Goal: Information Seeking & Learning: Learn about a topic

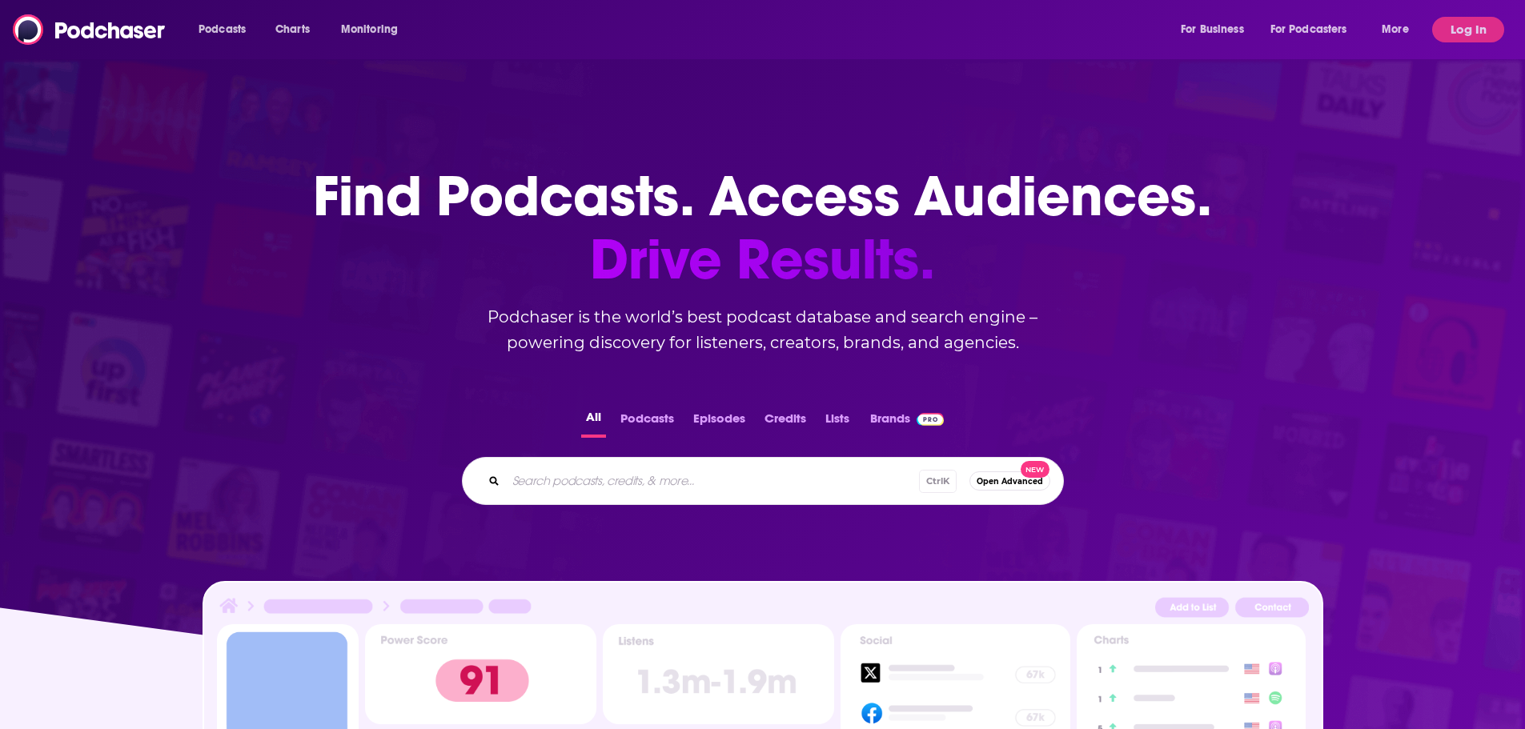
click at [632, 480] on input "Search podcasts, credits, & more..." at bounding box center [712, 481] width 413 height 26
type input "tabgeeks"
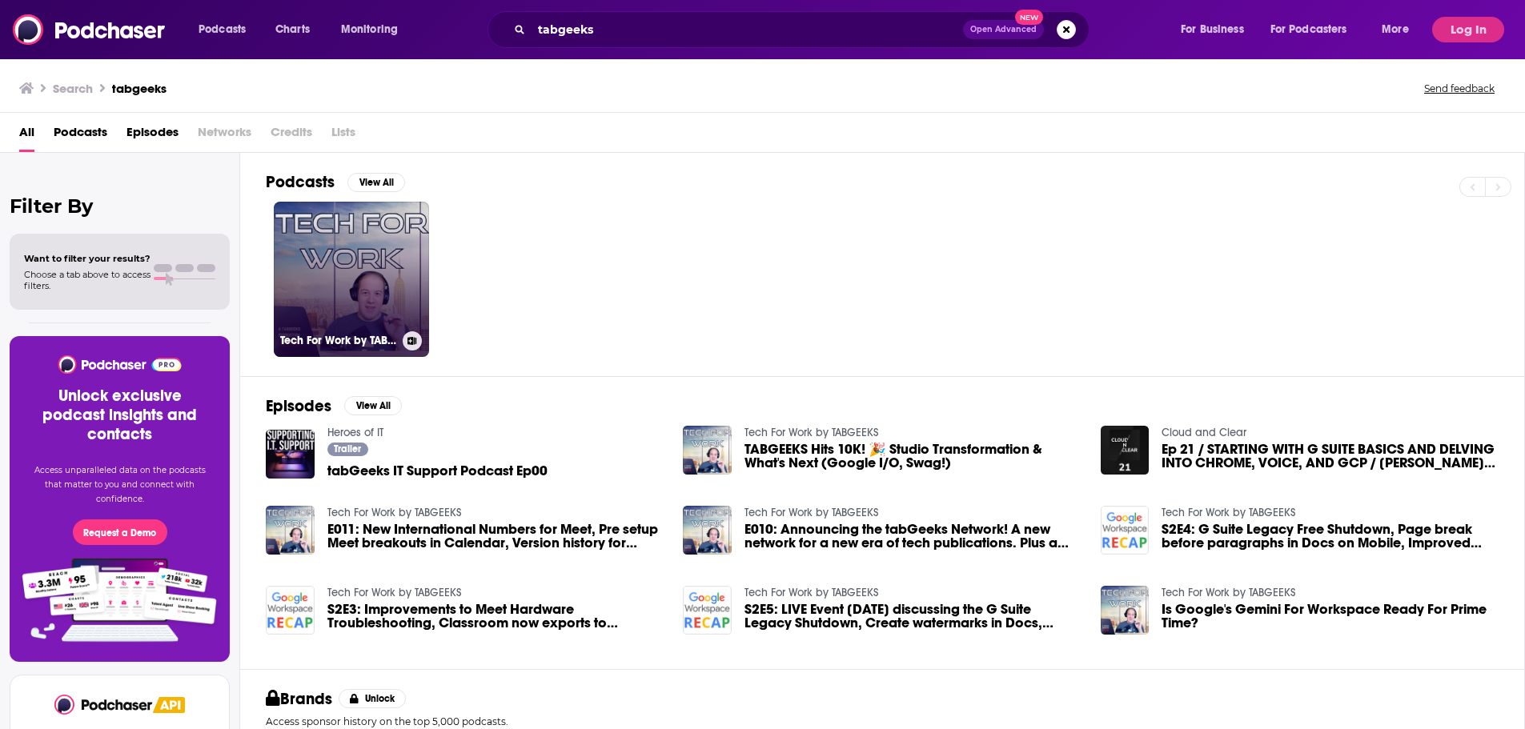
click at [358, 231] on link "Tech For Work by TABGEEKS" at bounding box center [351, 279] width 155 height 155
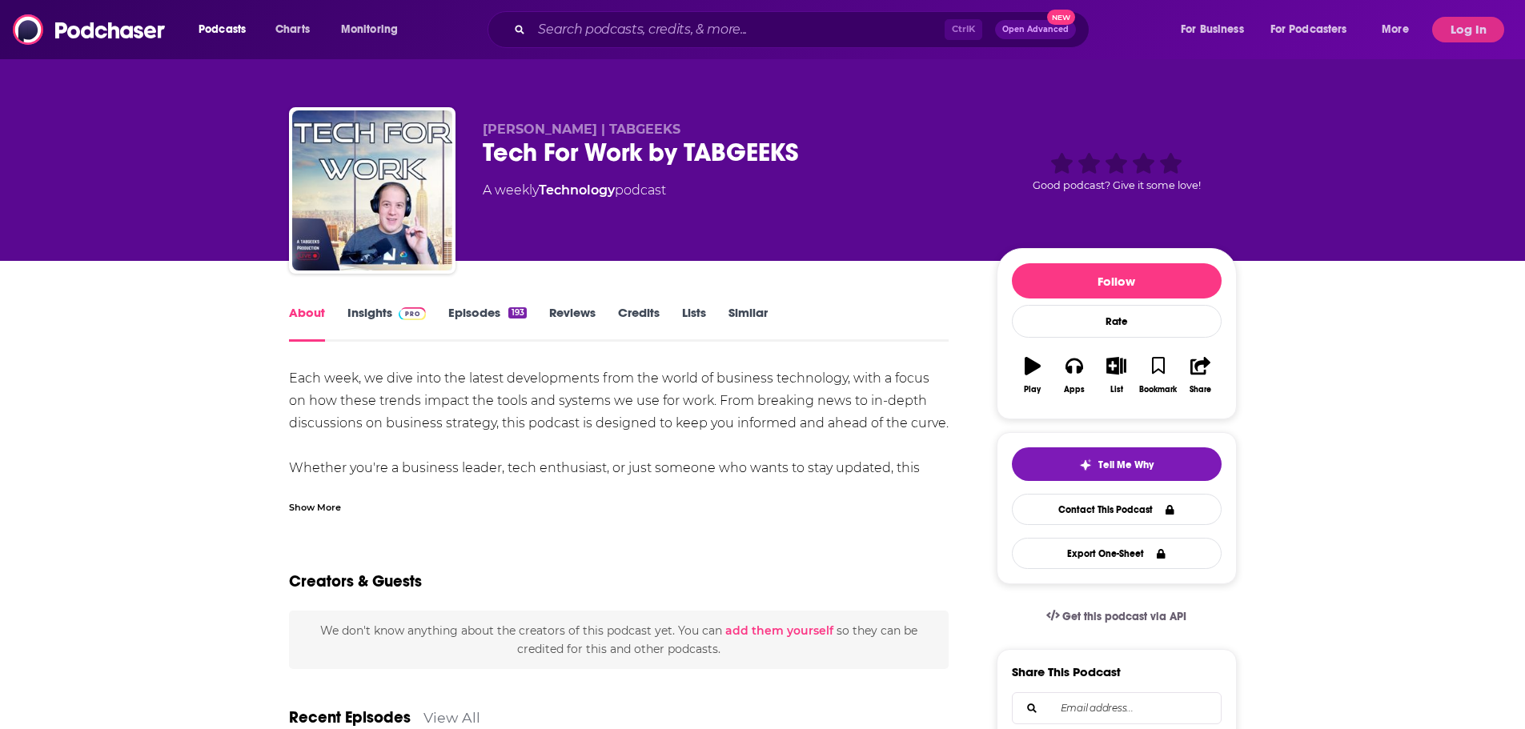
click at [360, 311] on link "Insights" at bounding box center [386, 323] width 79 height 37
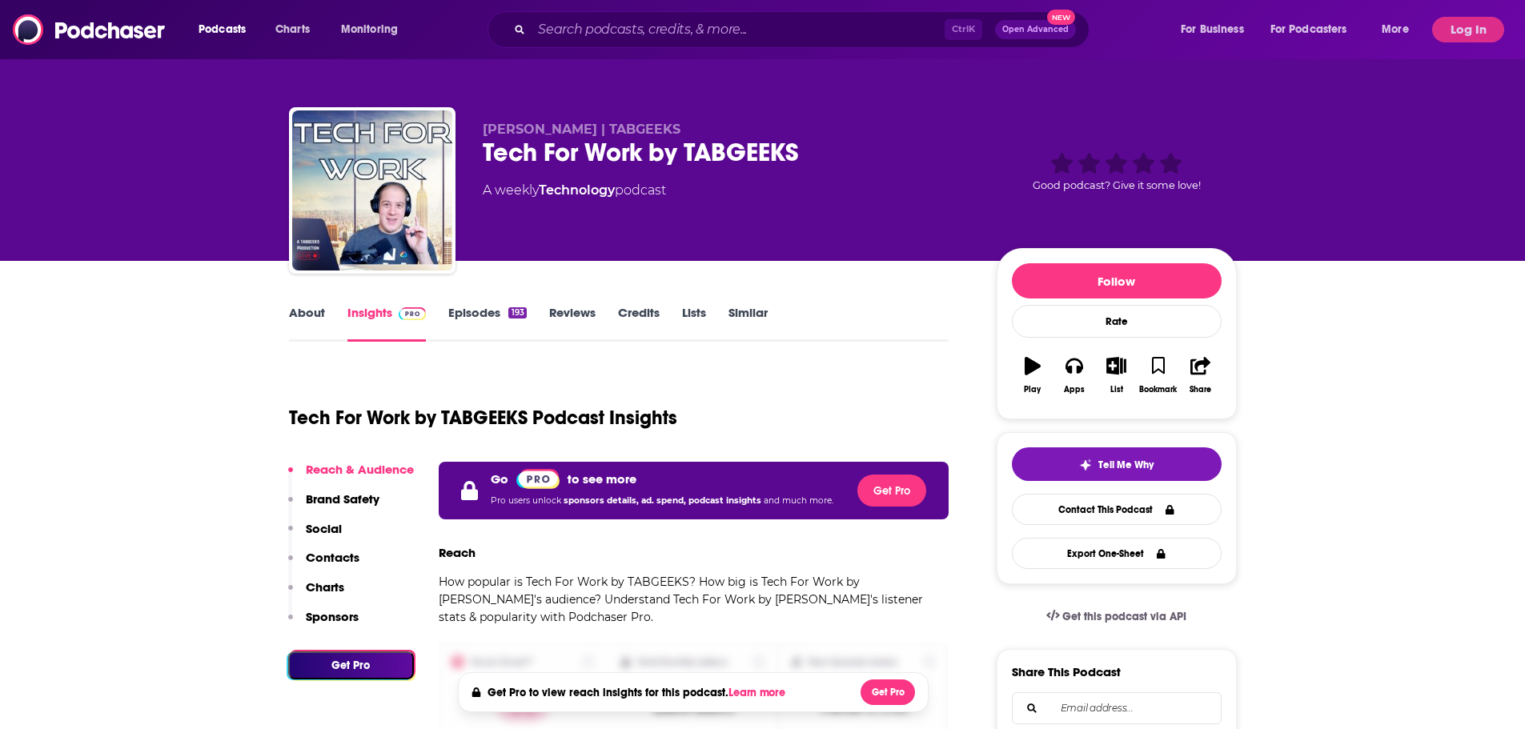
click at [309, 316] on link "About" at bounding box center [307, 323] width 36 height 37
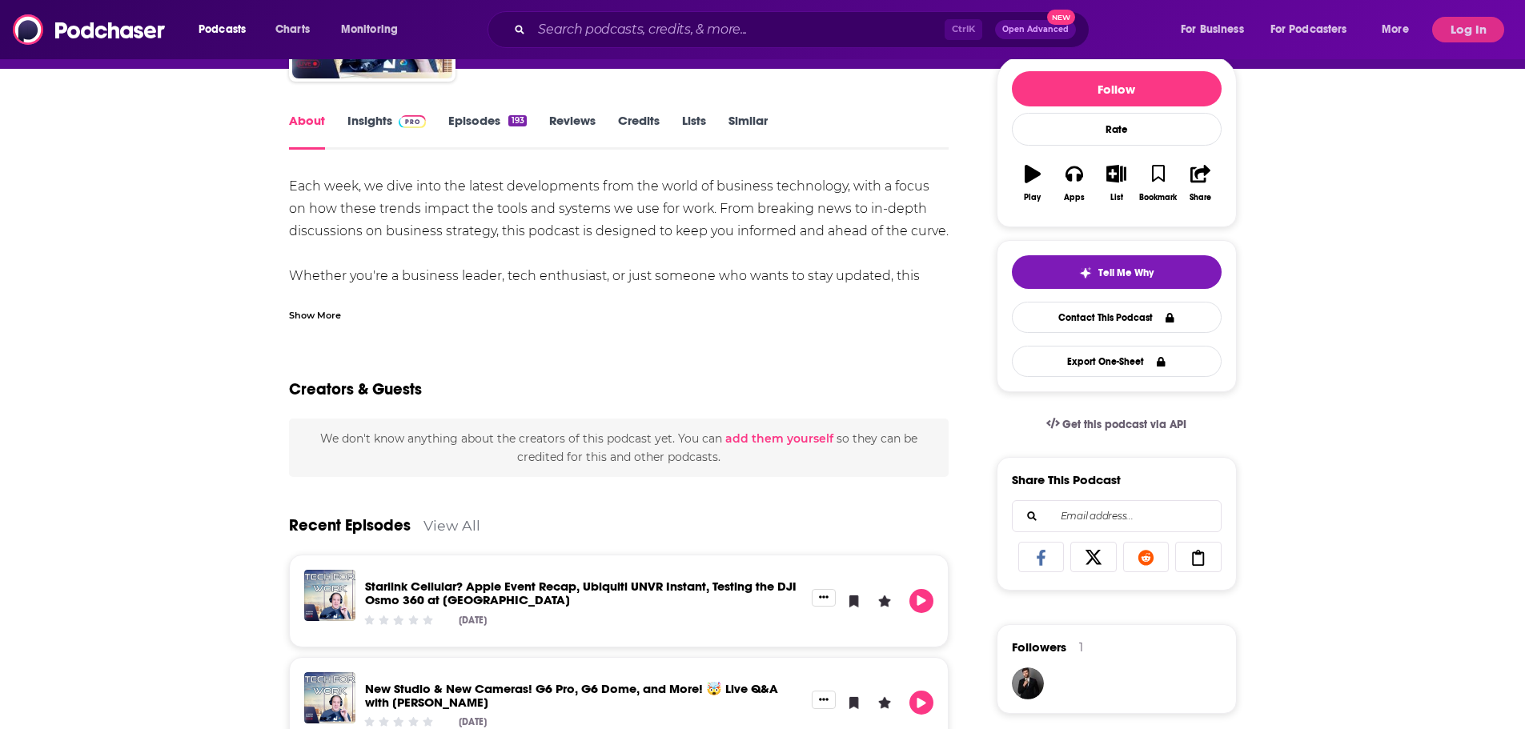
scroll to position [199, 0]
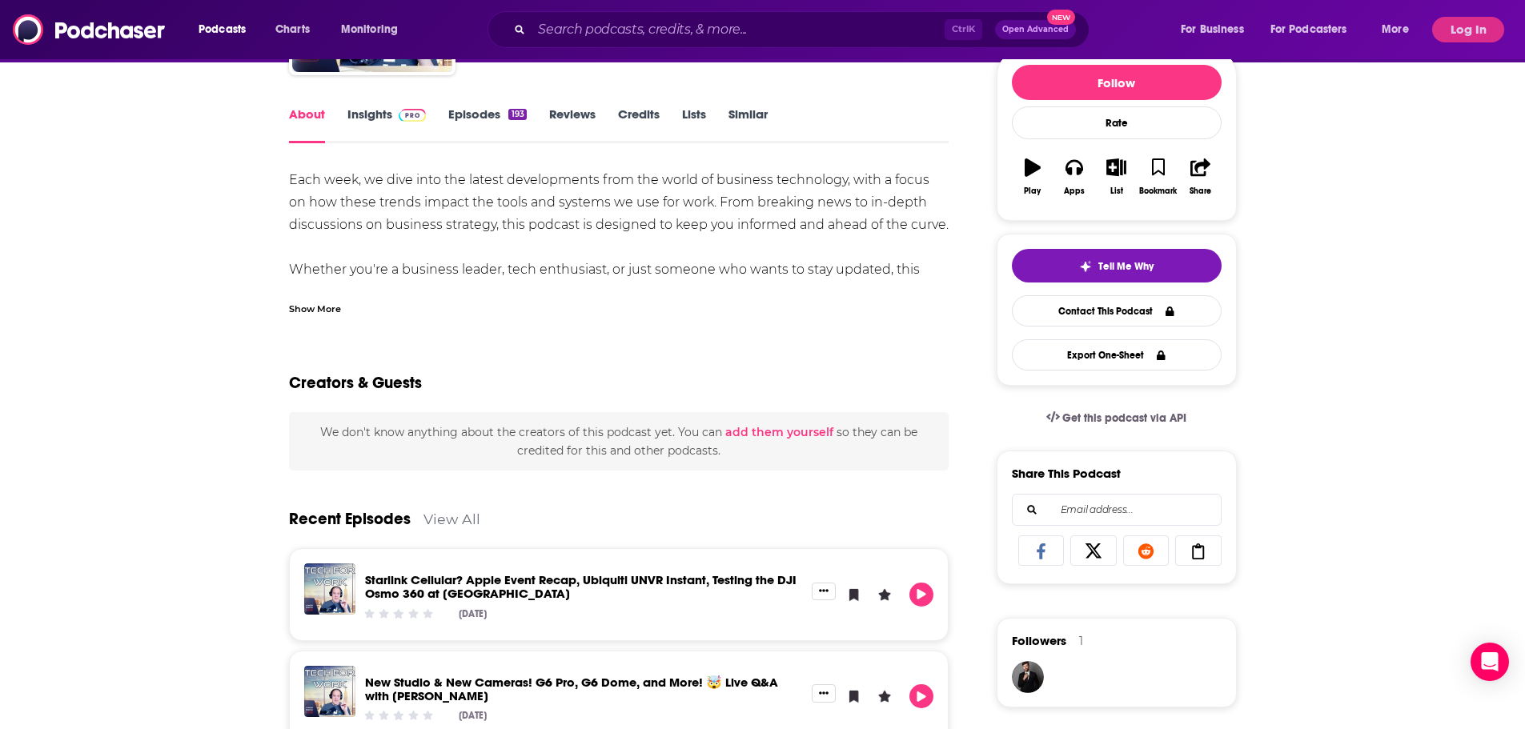
click at [298, 312] on div "Show More" at bounding box center [315, 307] width 52 height 15
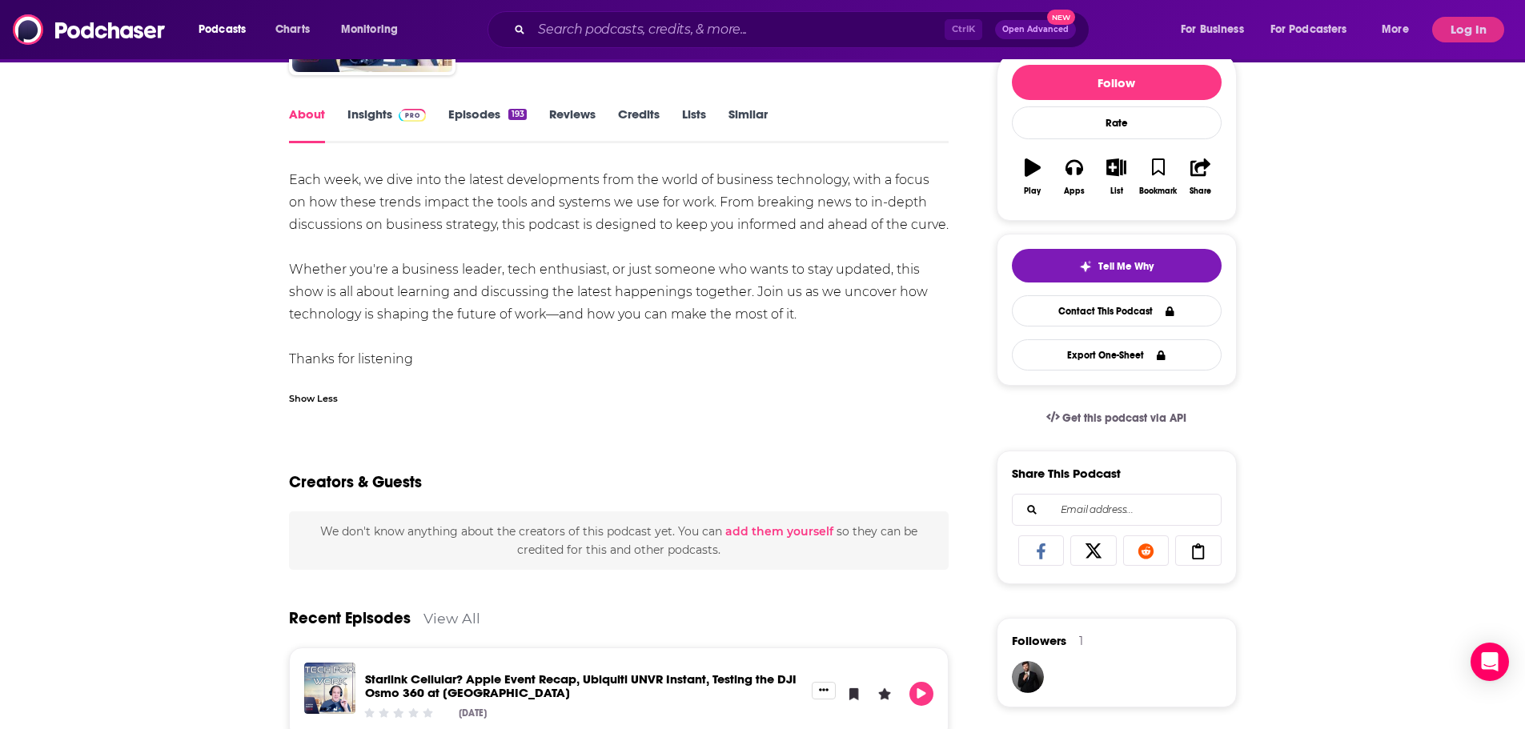
scroll to position [0, 0]
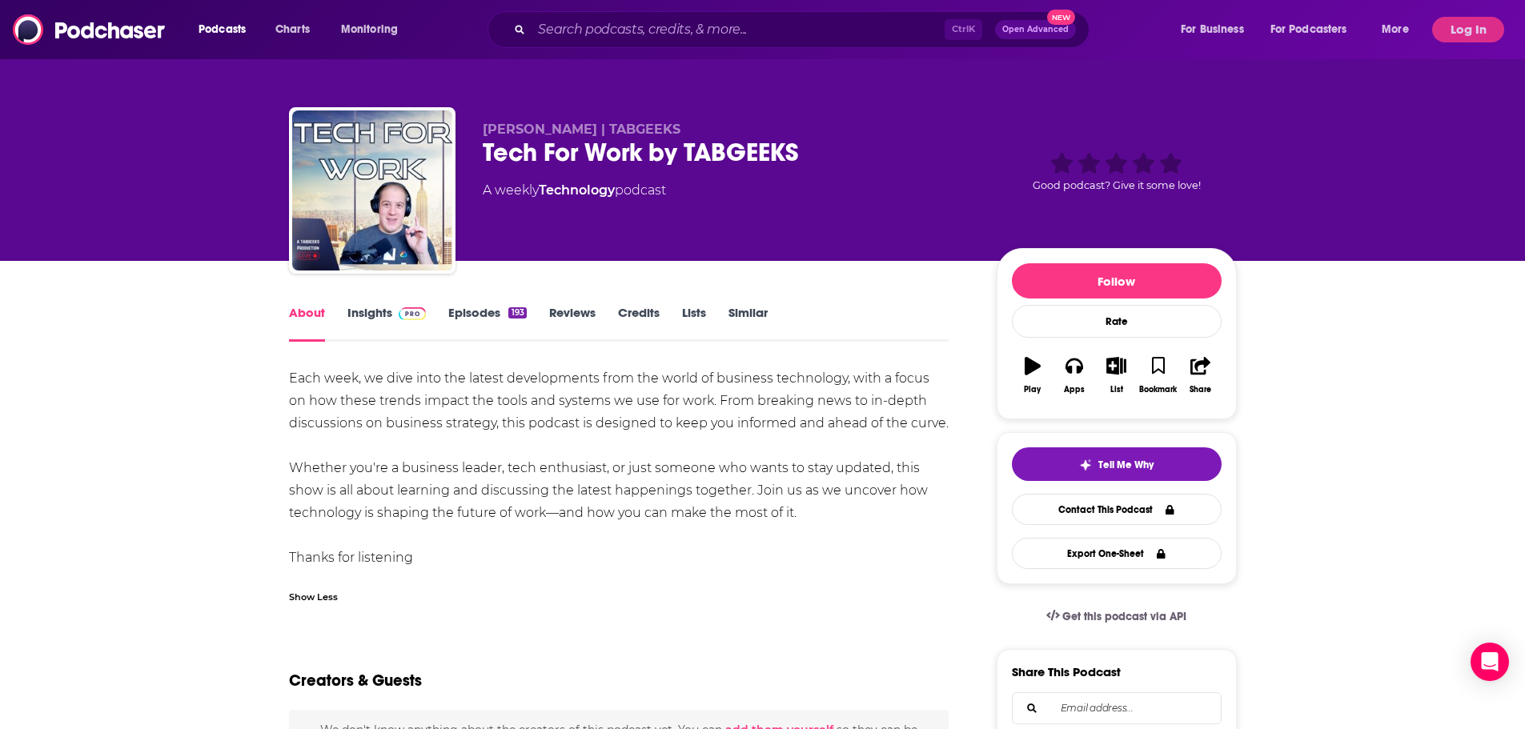
click at [390, 311] on link "Insights" at bounding box center [386, 323] width 79 height 37
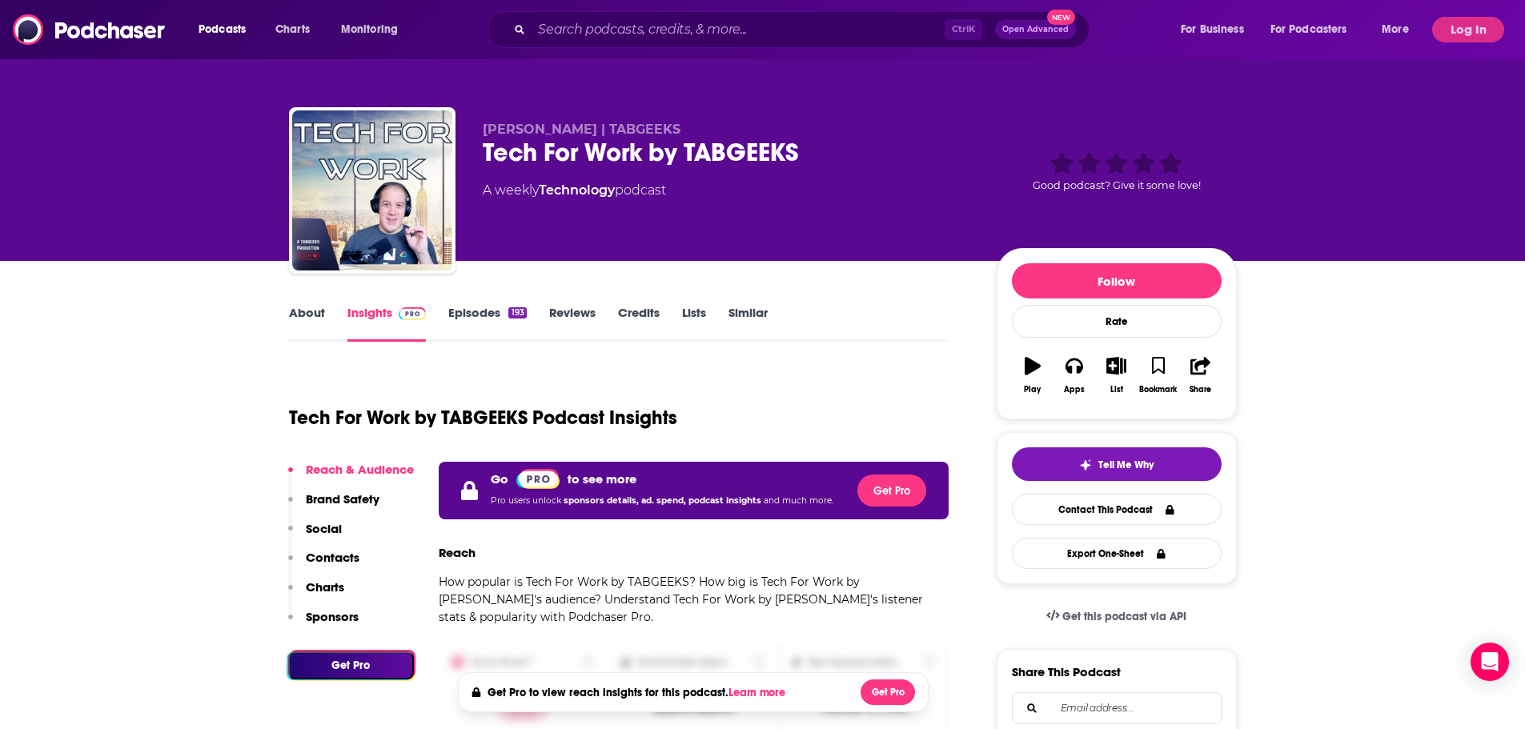
click at [582, 313] on link "Reviews" at bounding box center [572, 323] width 46 height 37
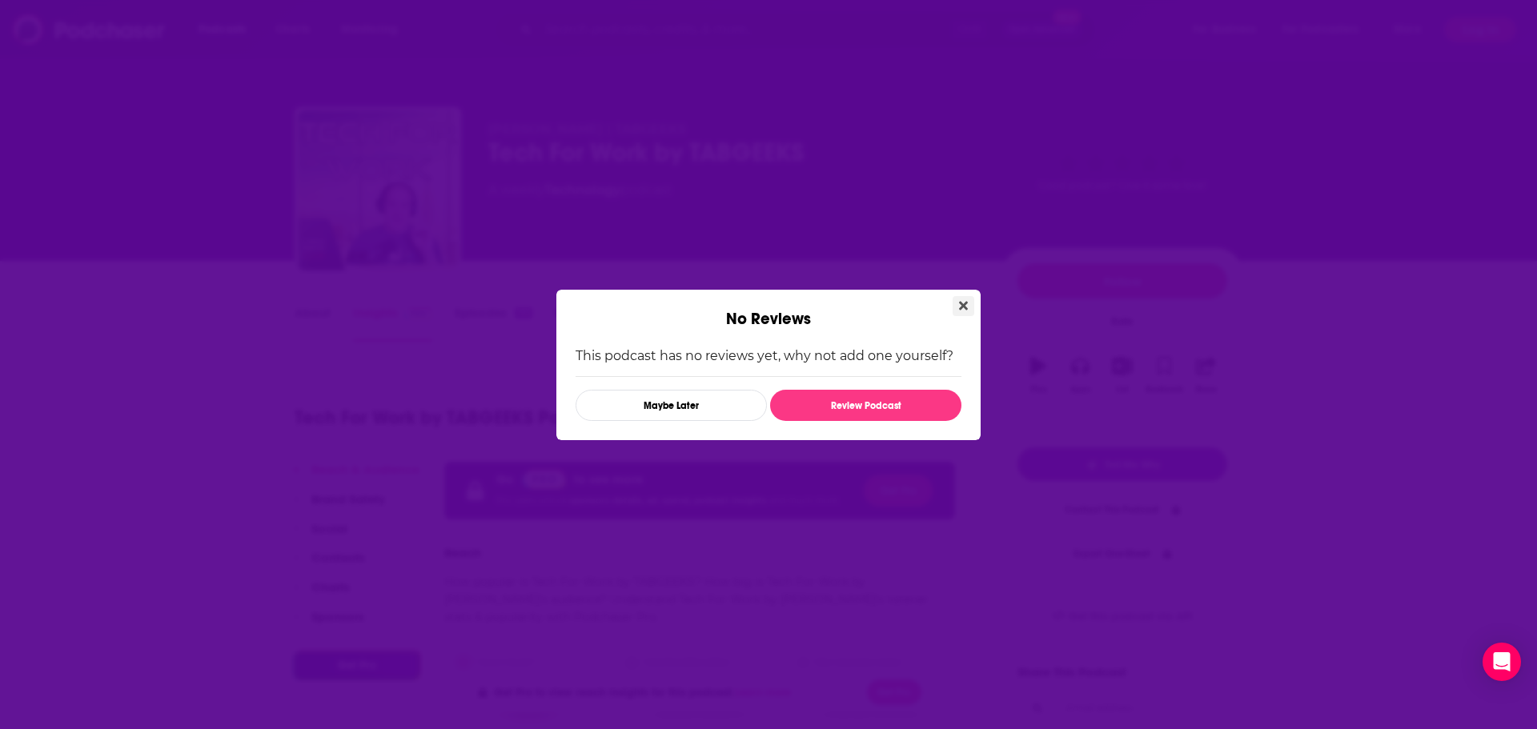
click at [970, 307] on button "Close" at bounding box center [964, 306] width 22 height 20
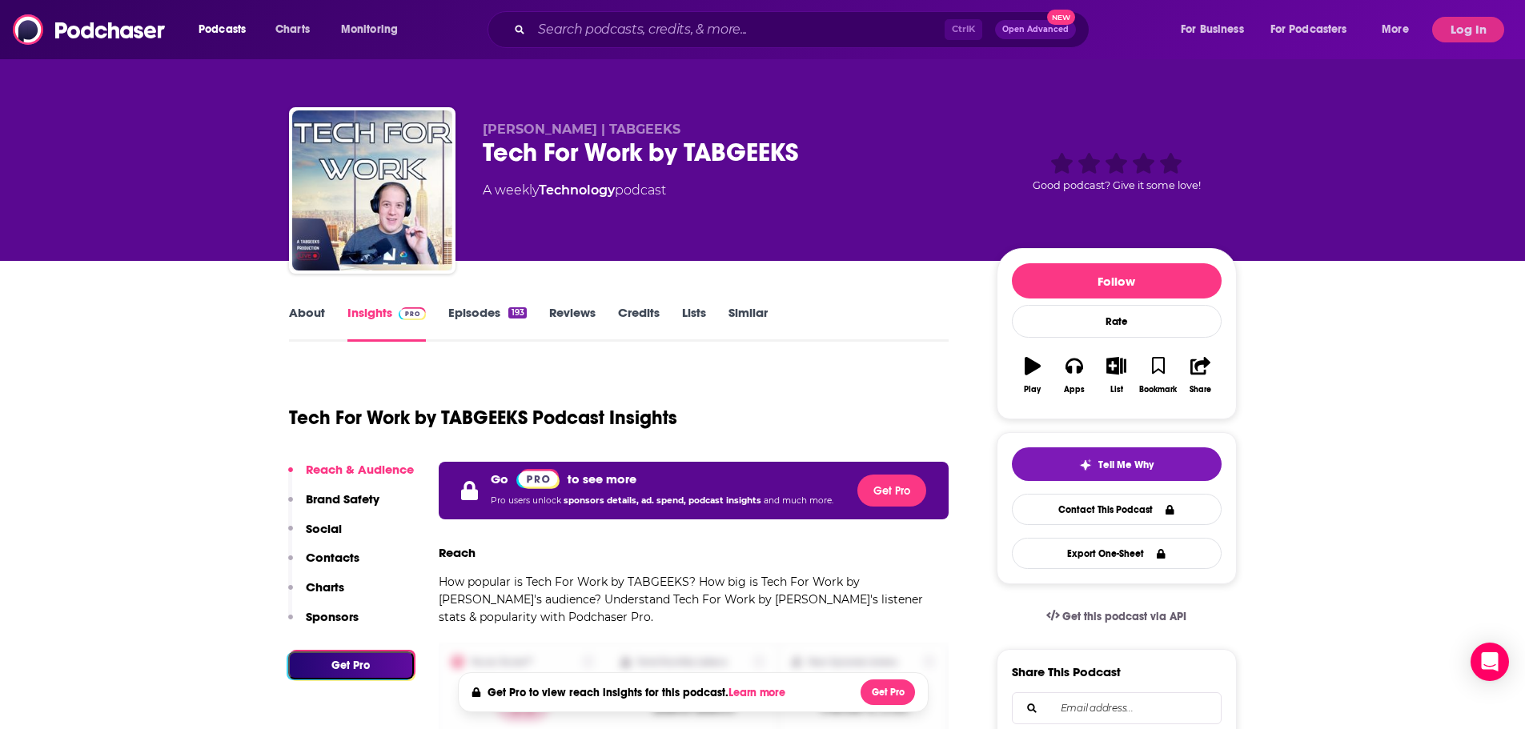
click at [325, 311] on link "About" at bounding box center [307, 323] width 36 height 37
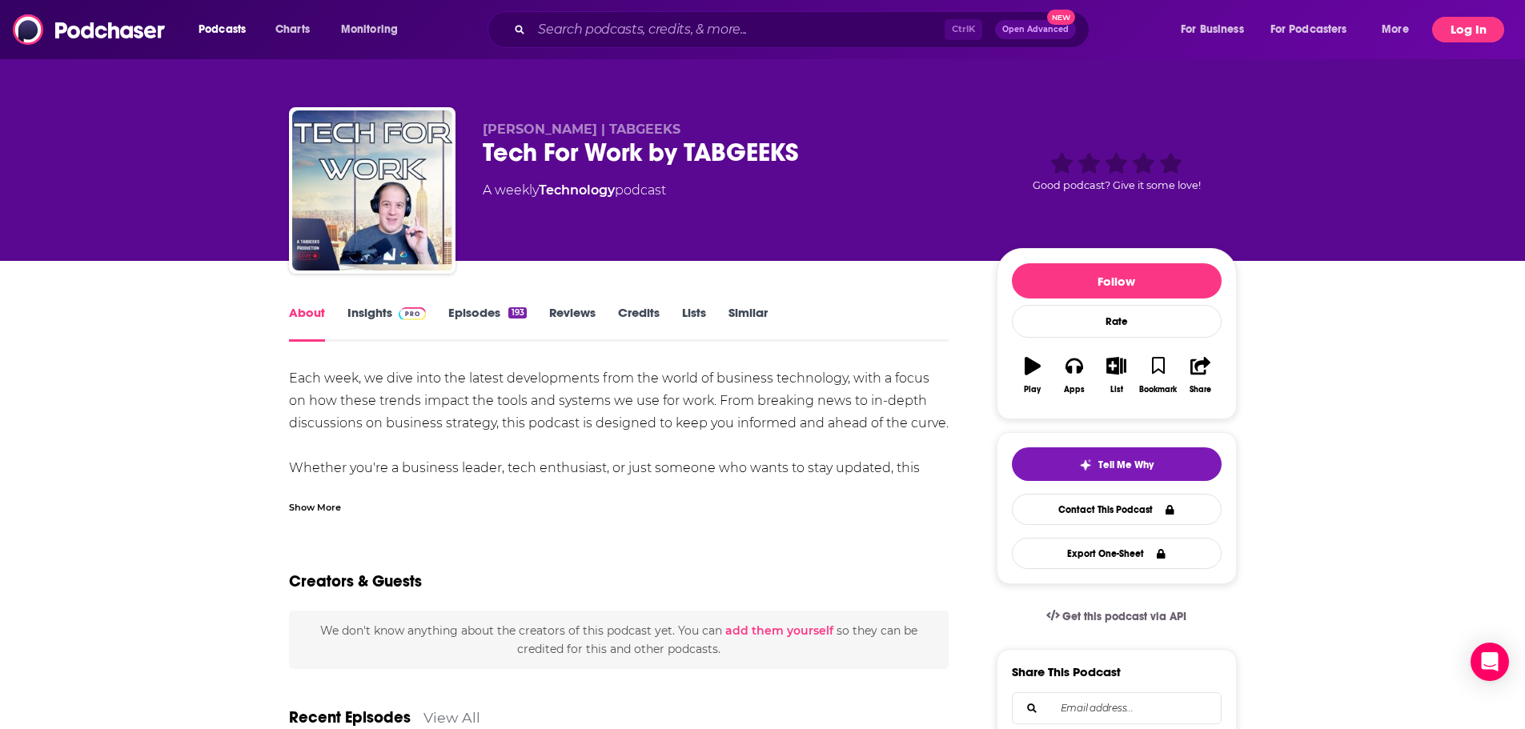
click at [1478, 30] on button "Log In" at bounding box center [1468, 30] width 72 height 26
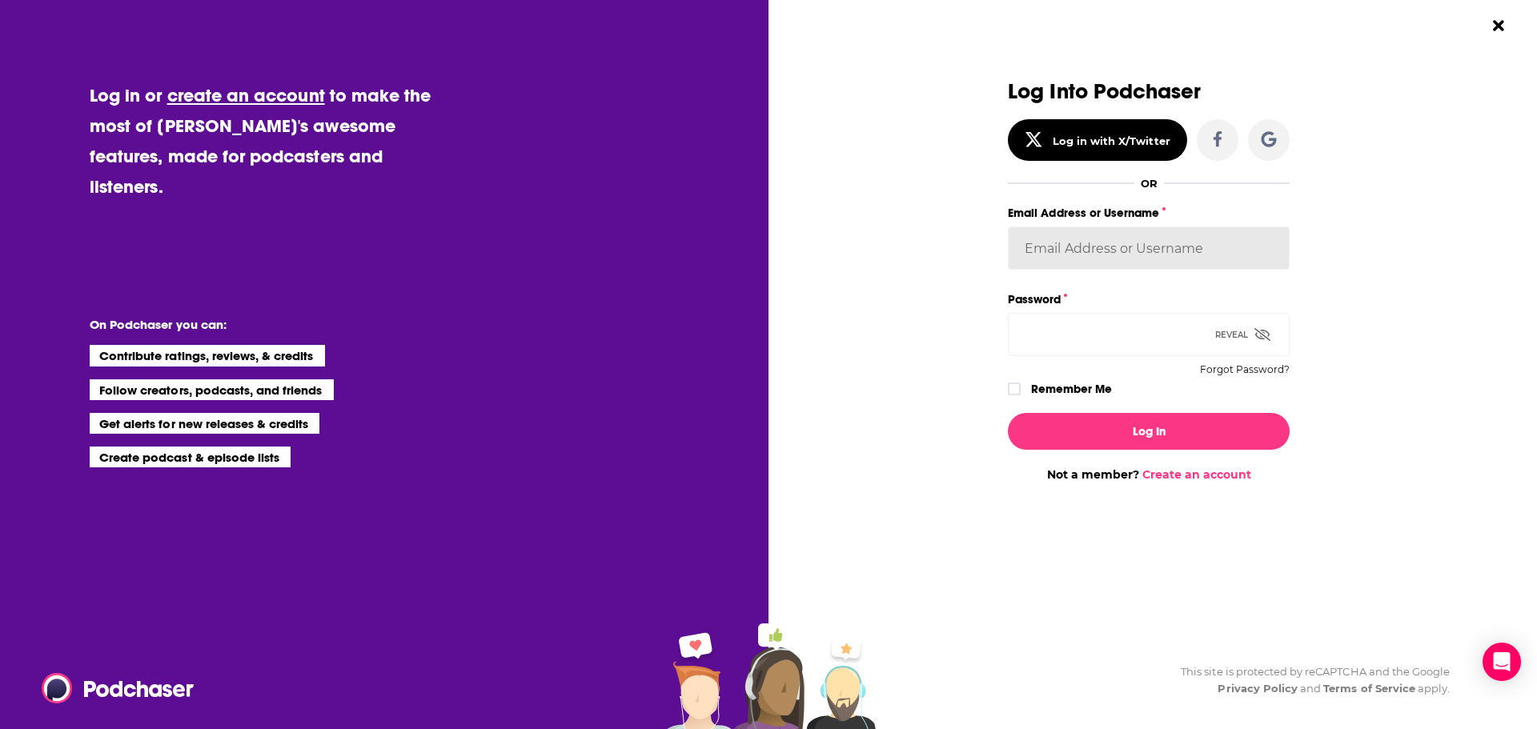
type input "RobinBectel"
click at [1021, 391] on div "Dialog" at bounding box center [1016, 389] width 17 height 13
click at [1016, 393] on icon "Dialog" at bounding box center [1014, 389] width 10 height 10
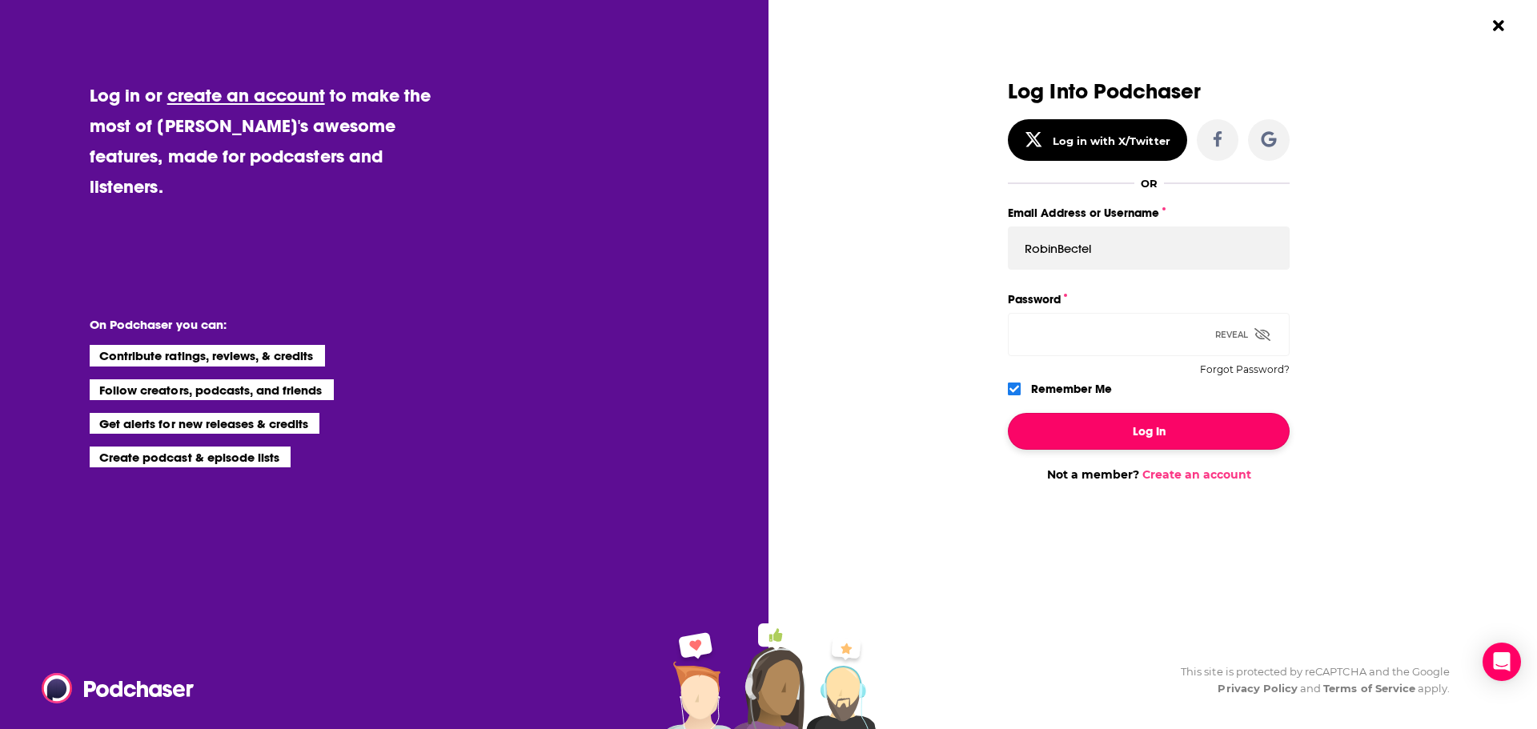
click at [1131, 429] on button "Log In" at bounding box center [1149, 431] width 282 height 37
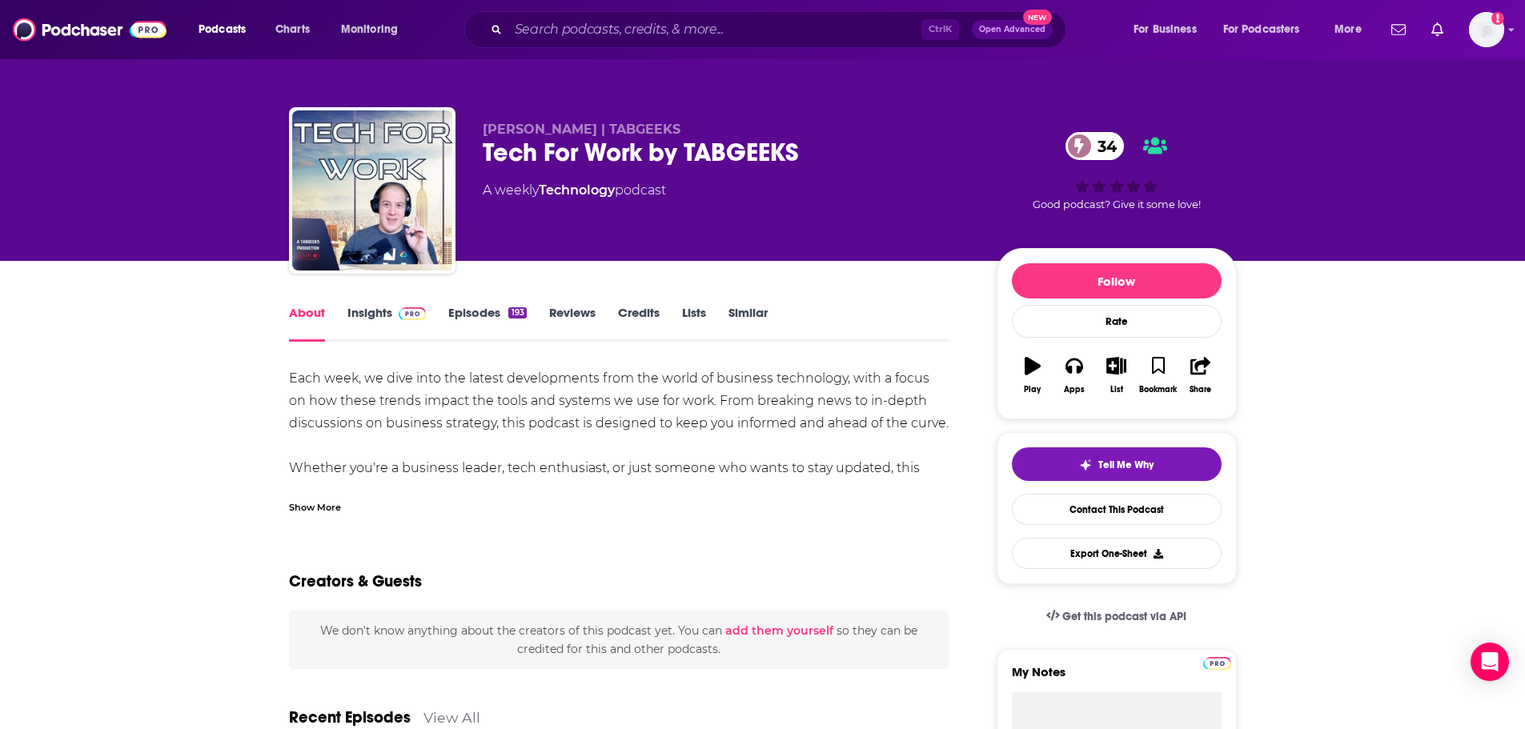
click at [361, 319] on link "Insights" at bounding box center [386, 323] width 79 height 37
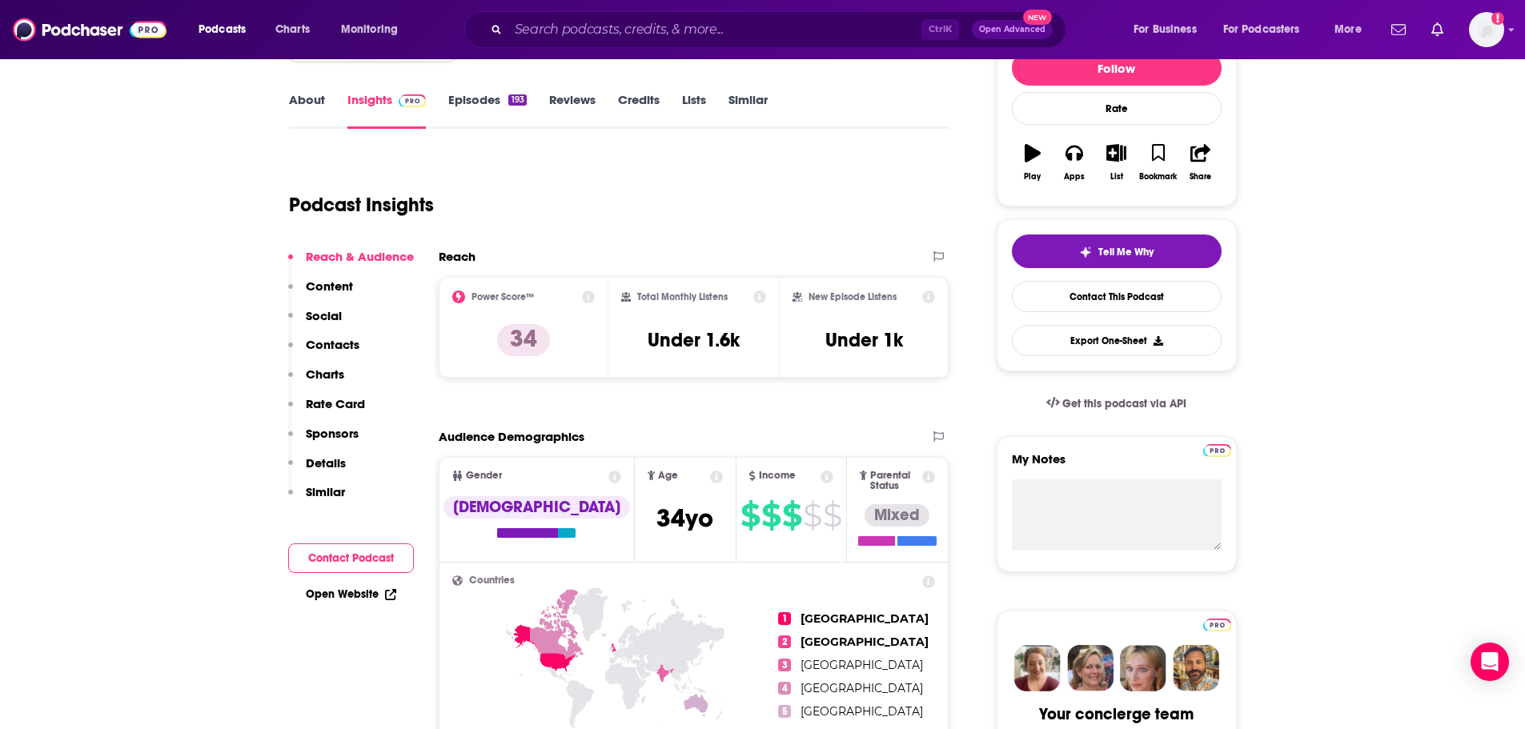
scroll to position [237, 0]
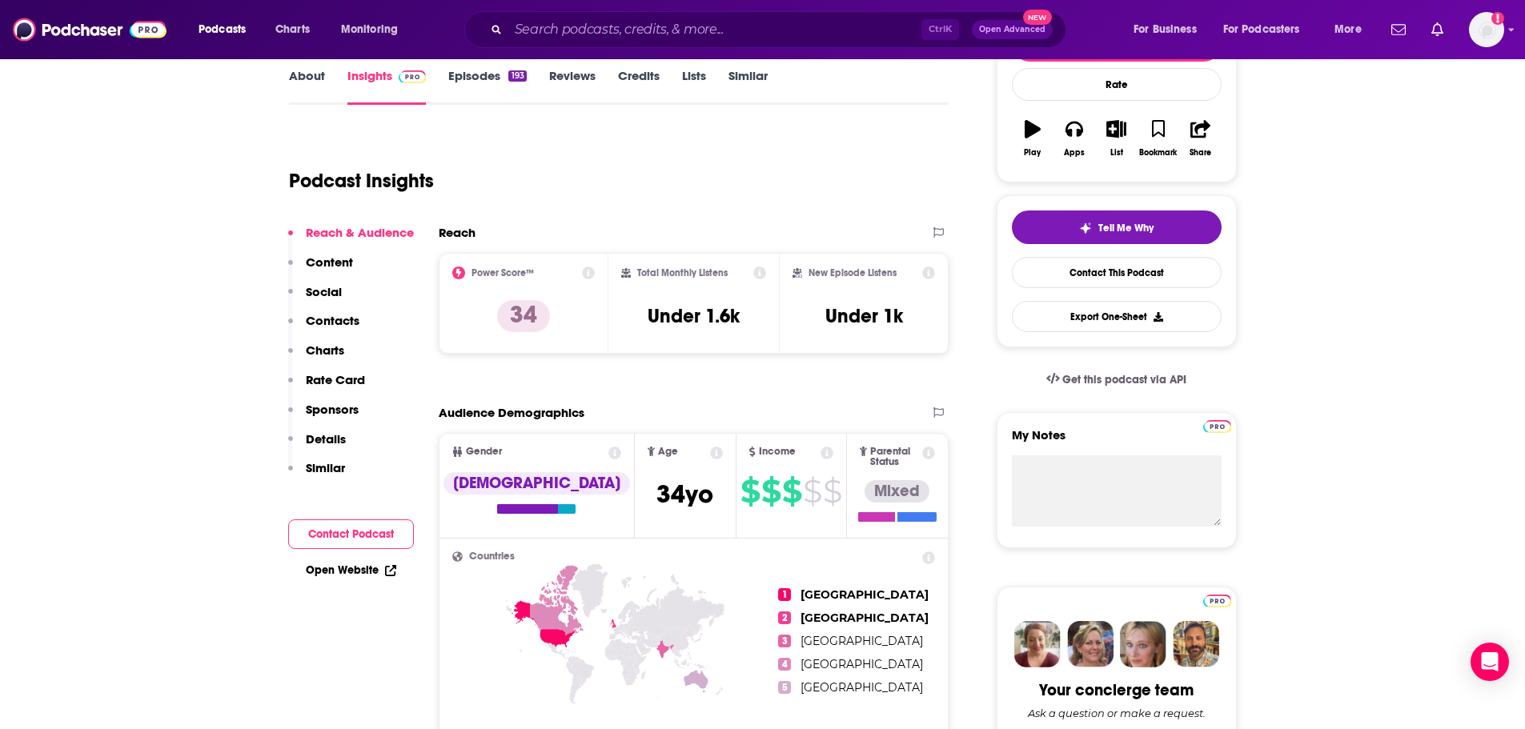
click at [313, 82] on link "About" at bounding box center [307, 86] width 36 height 37
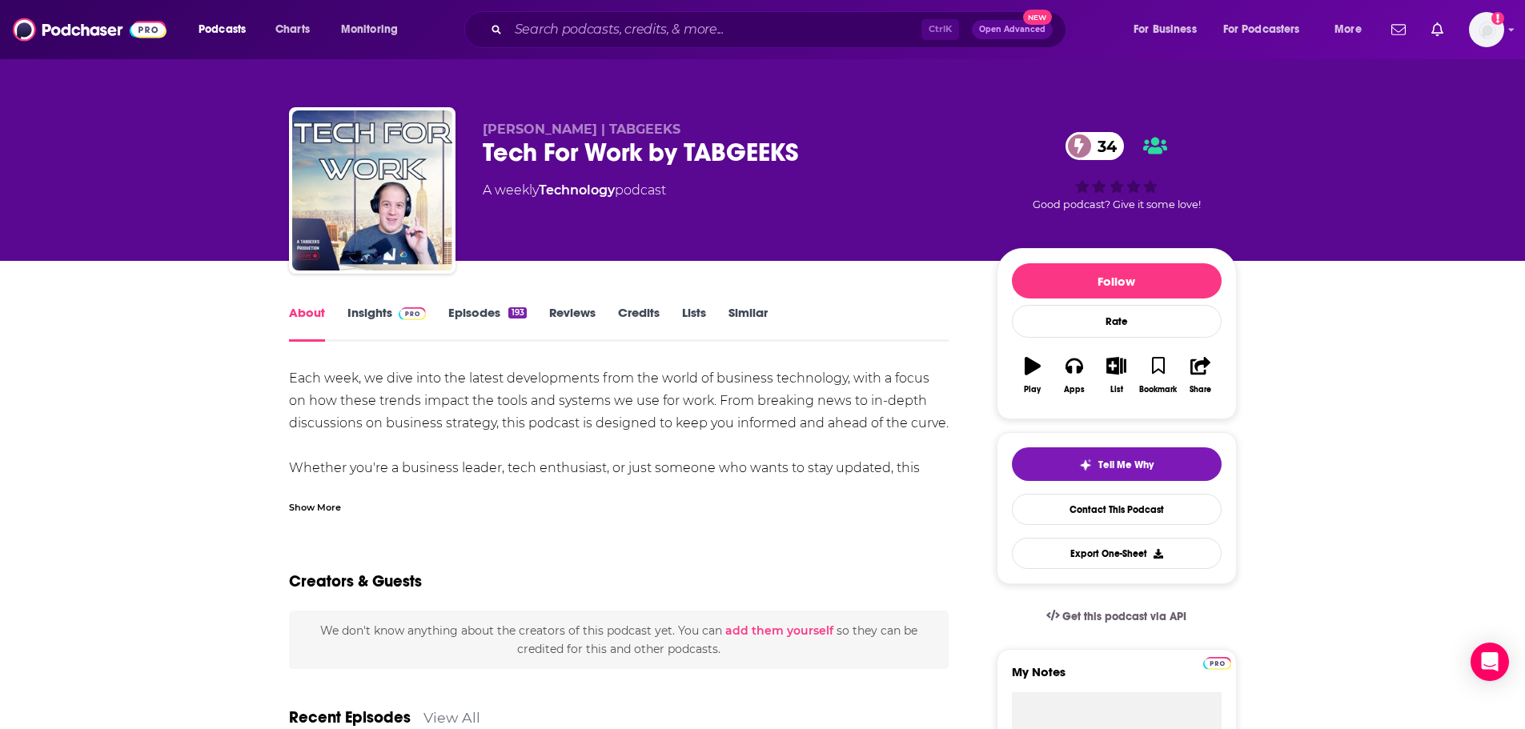
click at [354, 321] on link "Insights" at bounding box center [386, 323] width 79 height 37
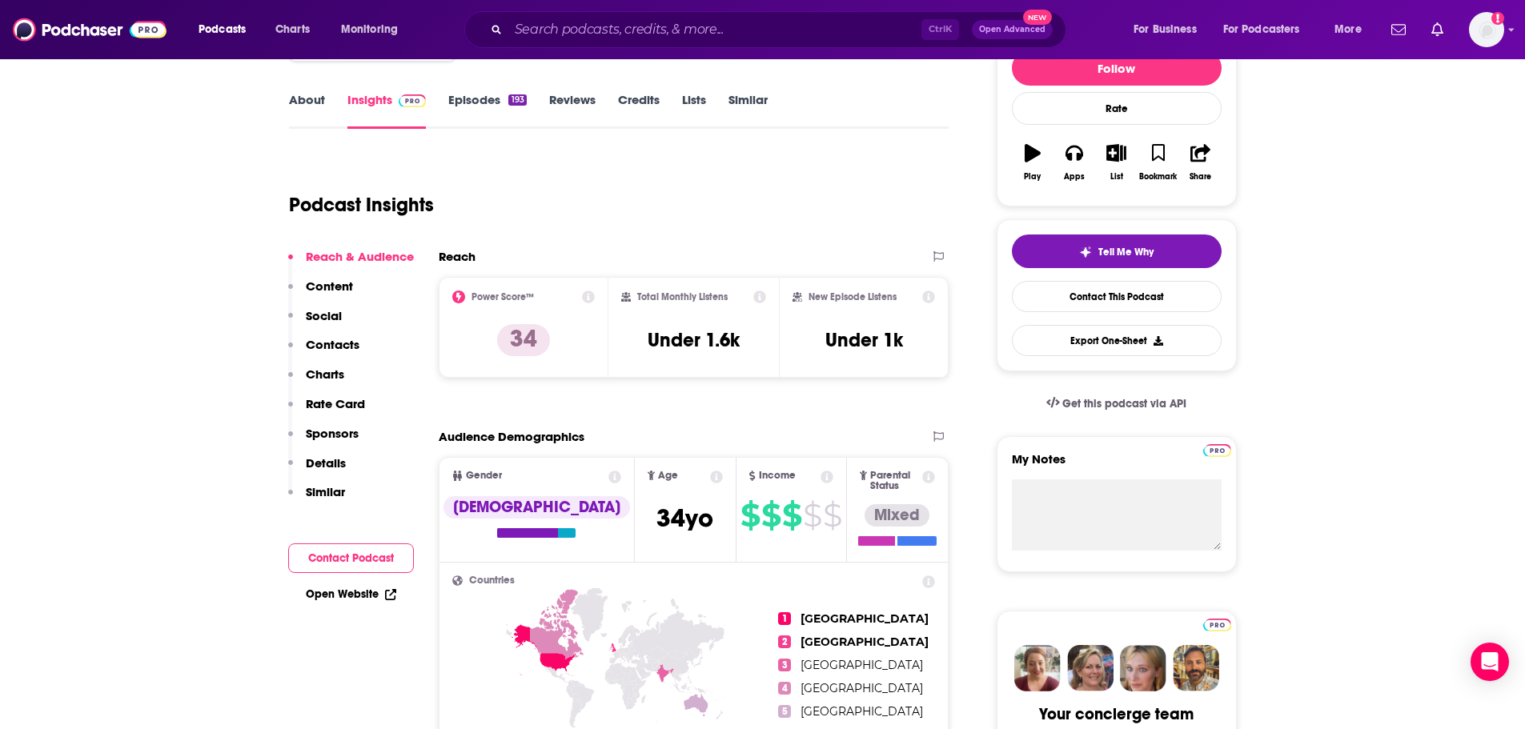
scroll to position [229, 0]
